Goal: Find specific page/section: Find specific page/section

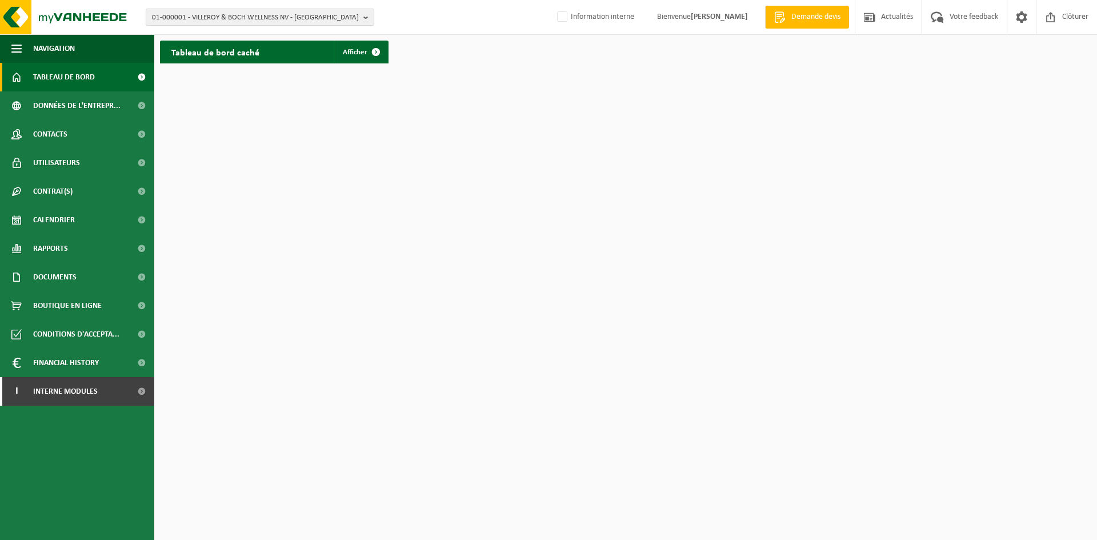
click at [256, 22] on span "01-000001 - VILLEROY & BOCH WELLNESS NV - [GEOGRAPHIC_DATA]" at bounding box center [255, 17] width 207 height 17
click at [246, 35] on input "text" at bounding box center [260, 36] width 223 height 14
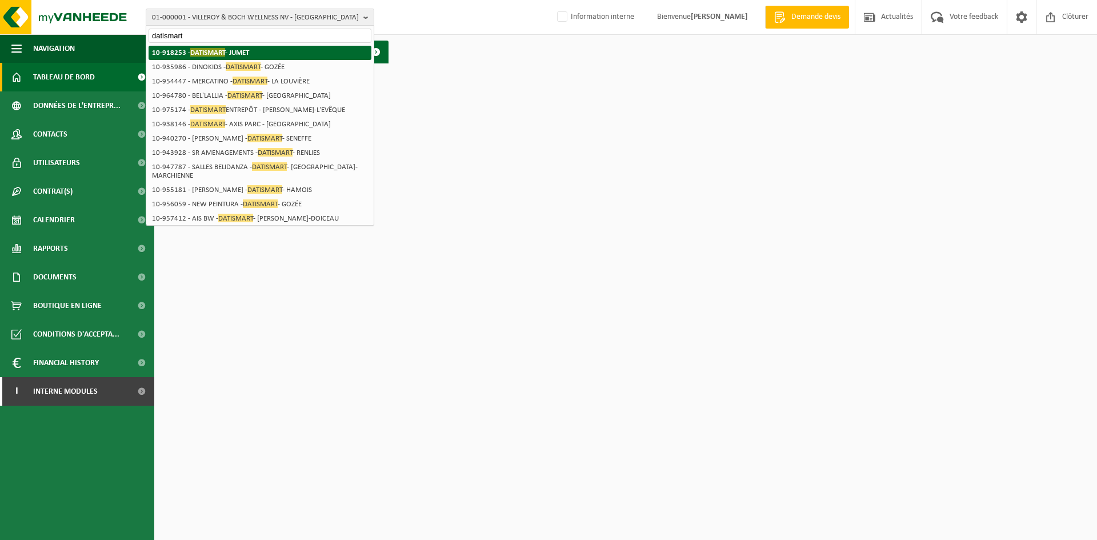
type input "datismart"
click at [236, 54] on strong "10-918253 - DATISMART - JUMET" at bounding box center [200, 52] width 97 height 9
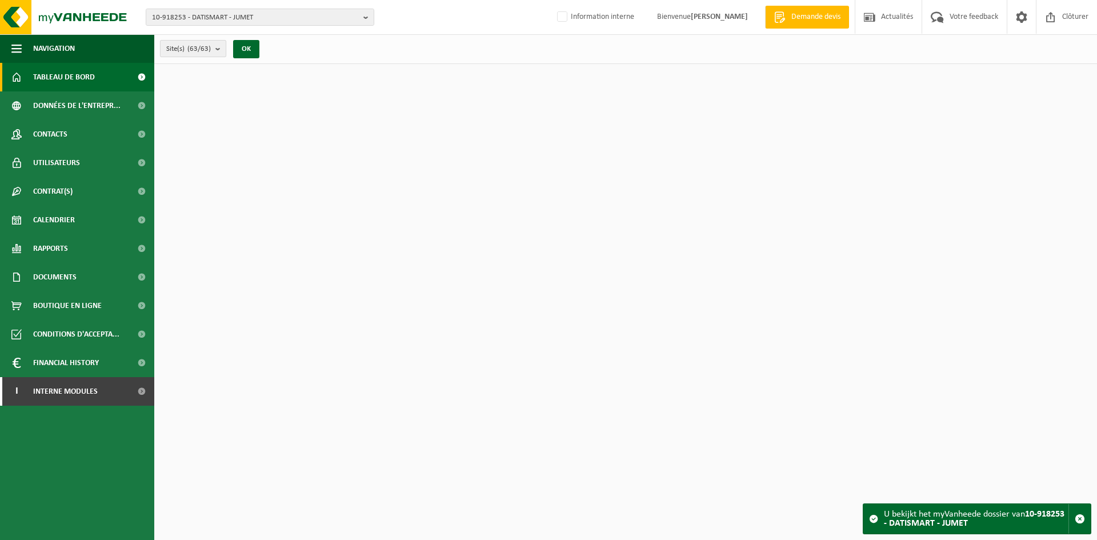
click at [207, 50] on count "(63/63)" at bounding box center [198, 48] width 23 height 7
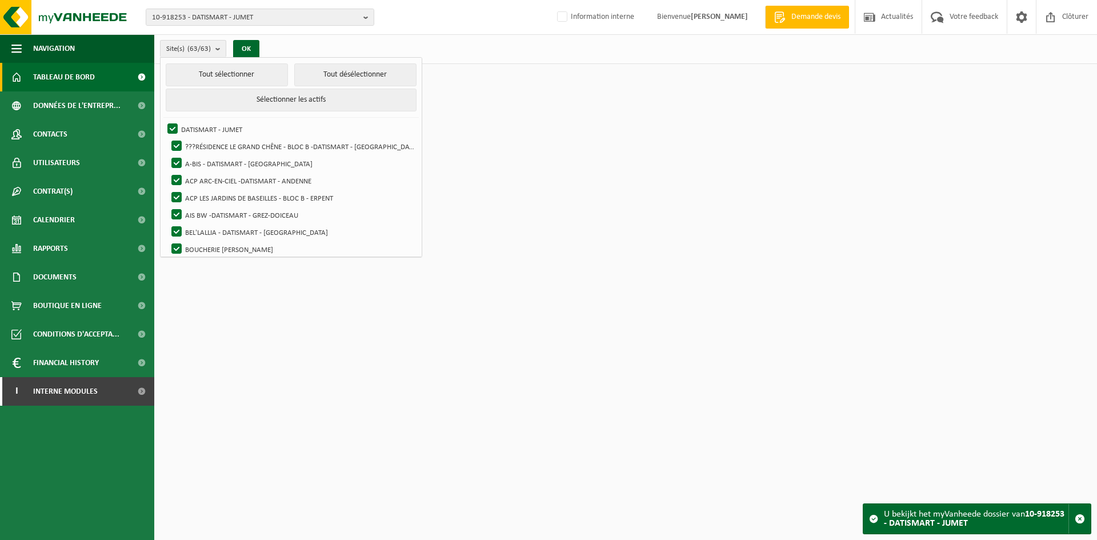
click at [461, 137] on html "10-918253 - DATISMART - JUMET 10-972484 - MENUISERIE DE KEUSTER - MOIGNELÉE 10-…" at bounding box center [548, 270] width 1097 height 540
click at [441, 71] on div "Tableau de bord caché Afficher" at bounding box center [625, 81] width 937 height 34
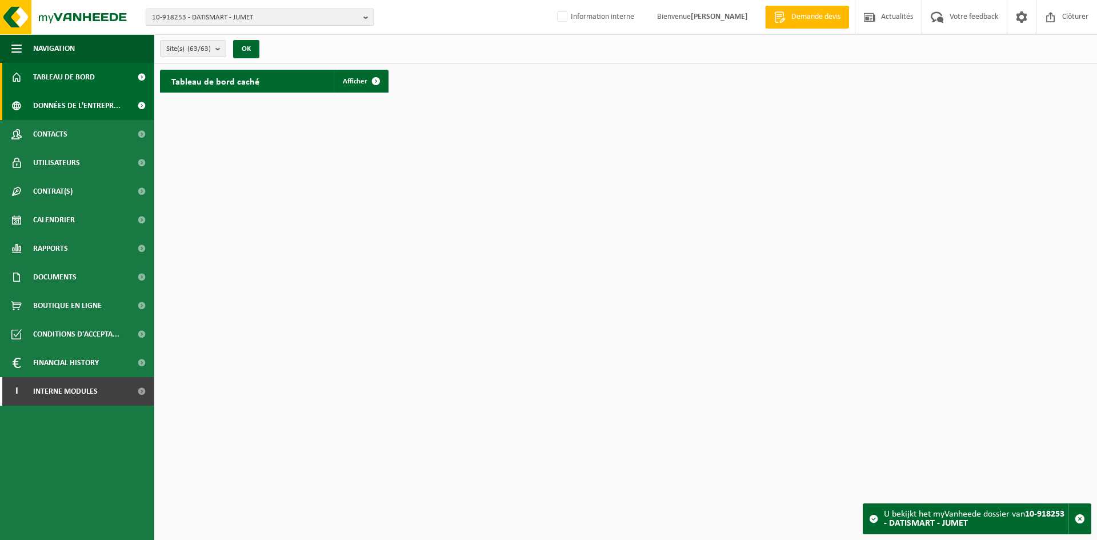
click at [59, 113] on span "Données de l'entrepr..." at bounding box center [76, 105] width 87 height 29
